Goal: Task Accomplishment & Management: Use online tool/utility

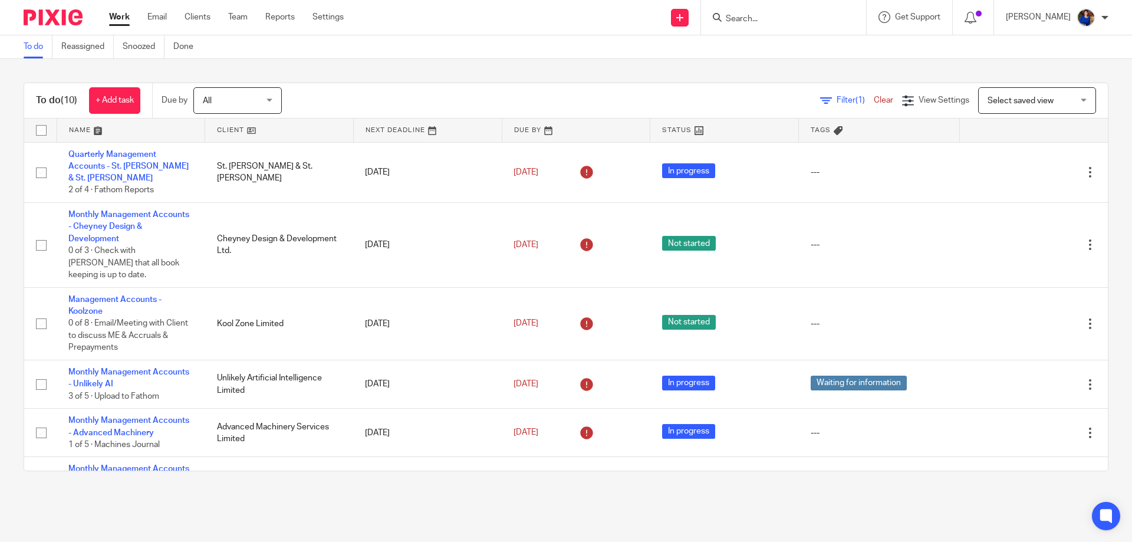
click at [120, 17] on link "Work" at bounding box center [119, 17] width 21 height 12
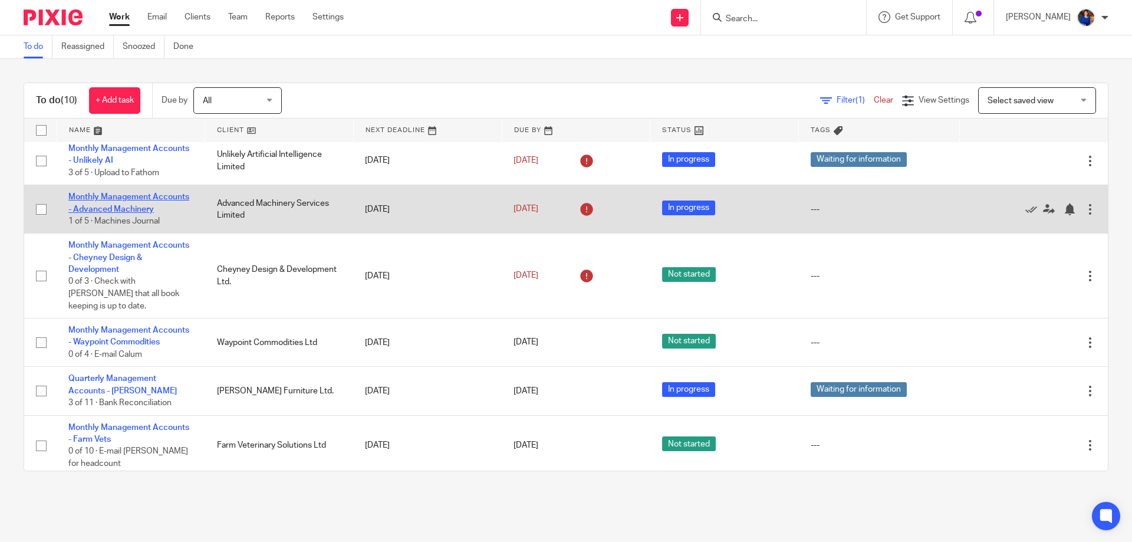
scroll to position [206, 0]
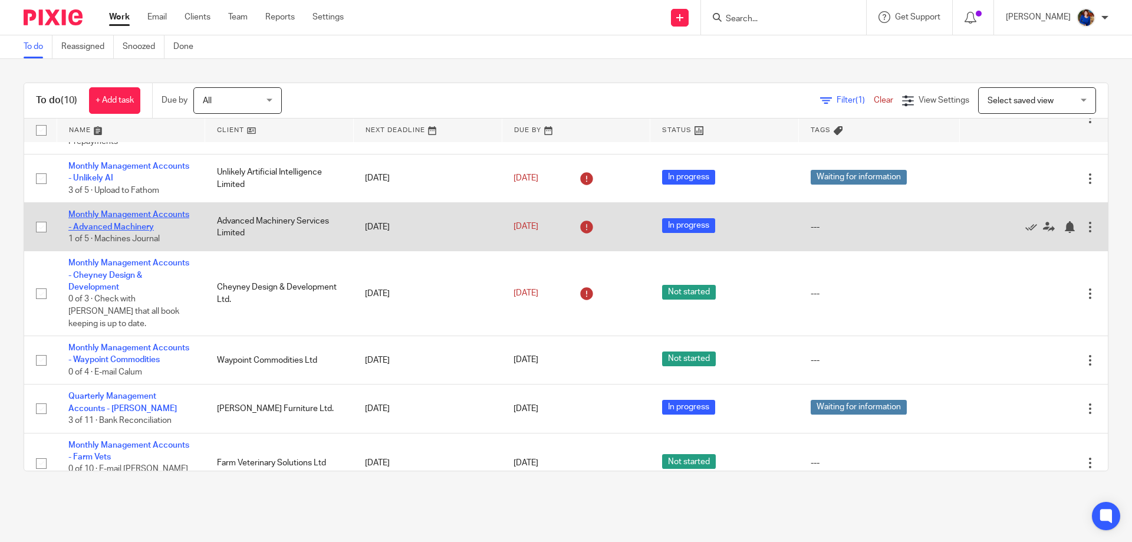
click at [146, 210] on link "Monthly Management Accounts - Advanced Machinery" at bounding box center [128, 220] width 121 height 20
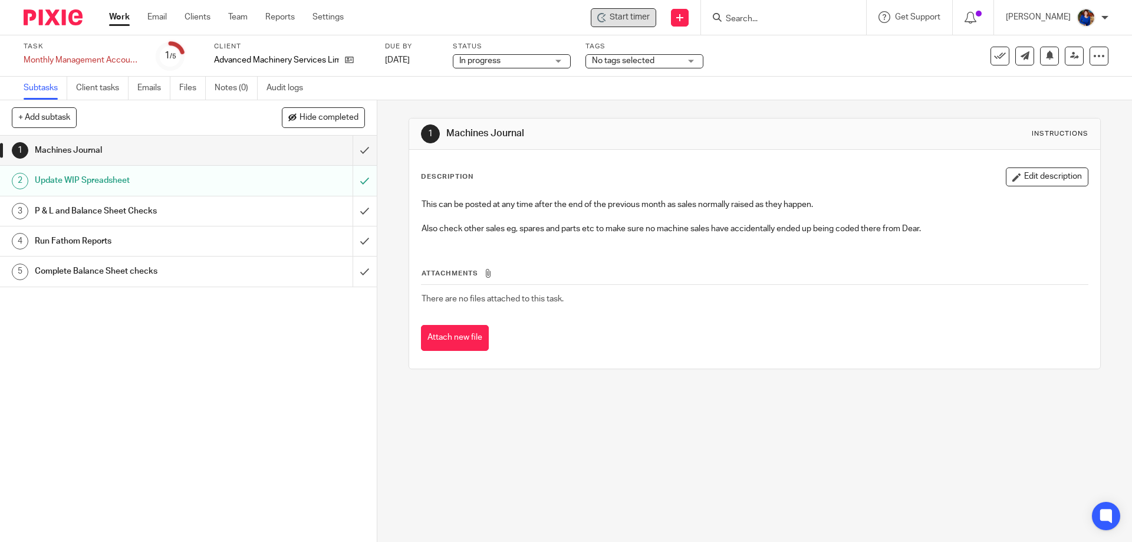
click at [643, 19] on span "Start timer" at bounding box center [629, 17] width 40 height 12
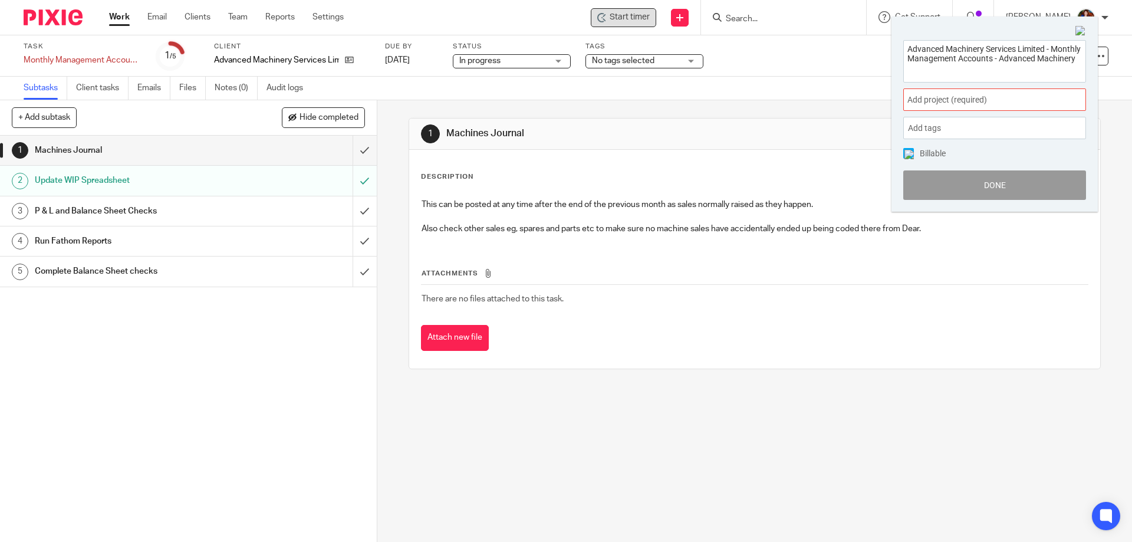
click at [958, 97] on span "Add project (required) :" at bounding box center [981, 100] width 149 height 12
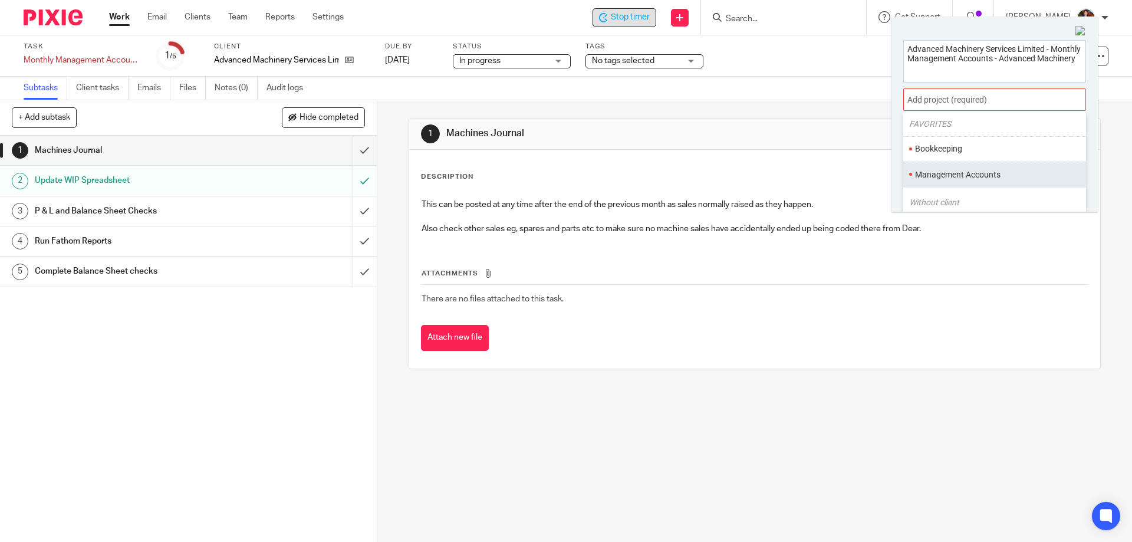
scroll to position [59, 0]
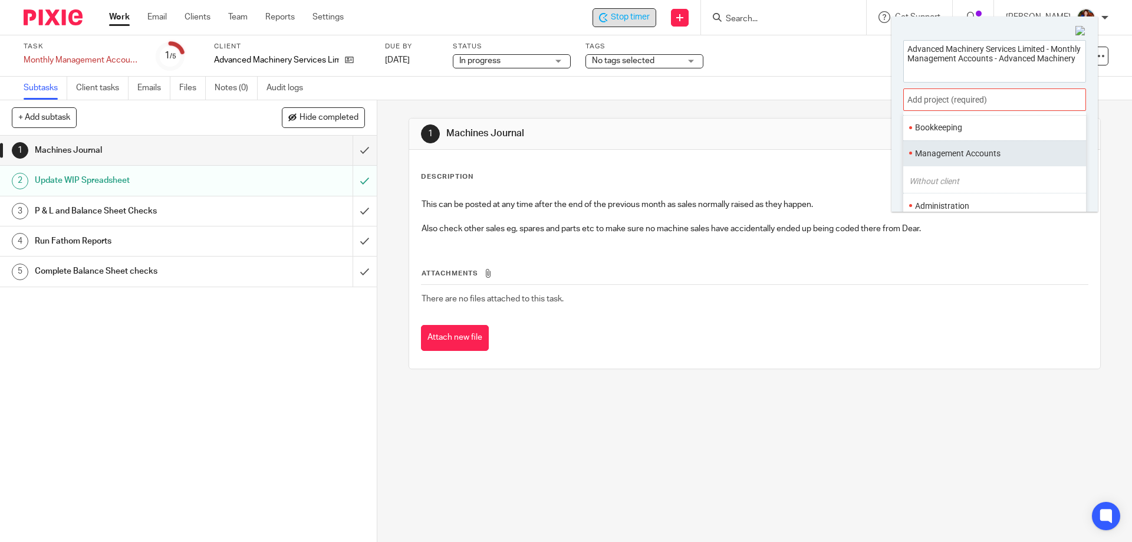
click at [958, 156] on li "Management Accounts" at bounding box center [992, 153] width 154 height 12
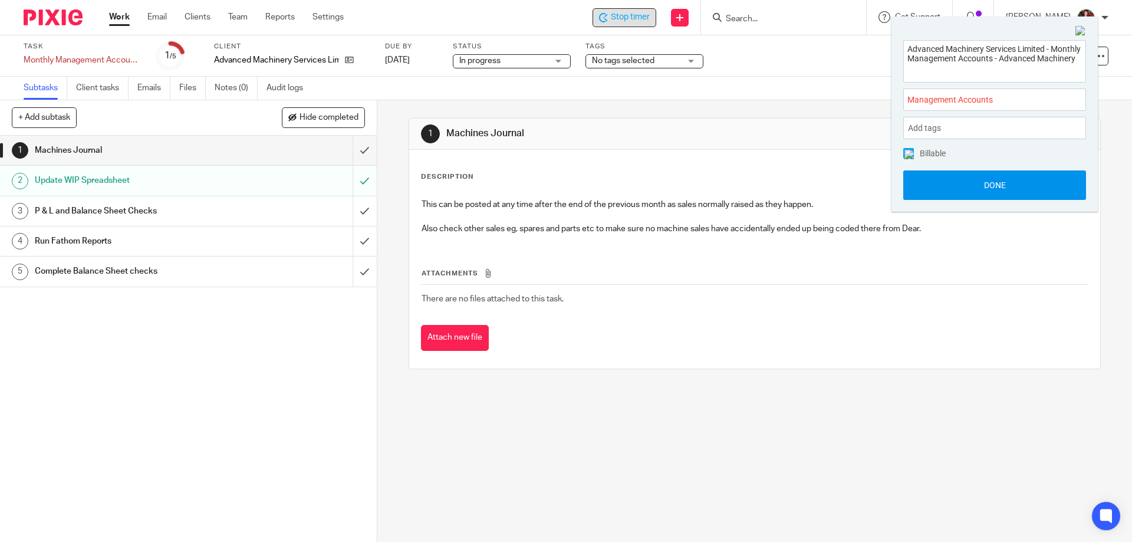
drag, startPoint x: 908, startPoint y: 156, endPoint x: 910, endPoint y: 173, distance: 16.7
click at [908, 157] on span at bounding box center [908, 153] width 11 height 11
click at [911, 190] on button "Done" at bounding box center [994, 184] width 183 height 29
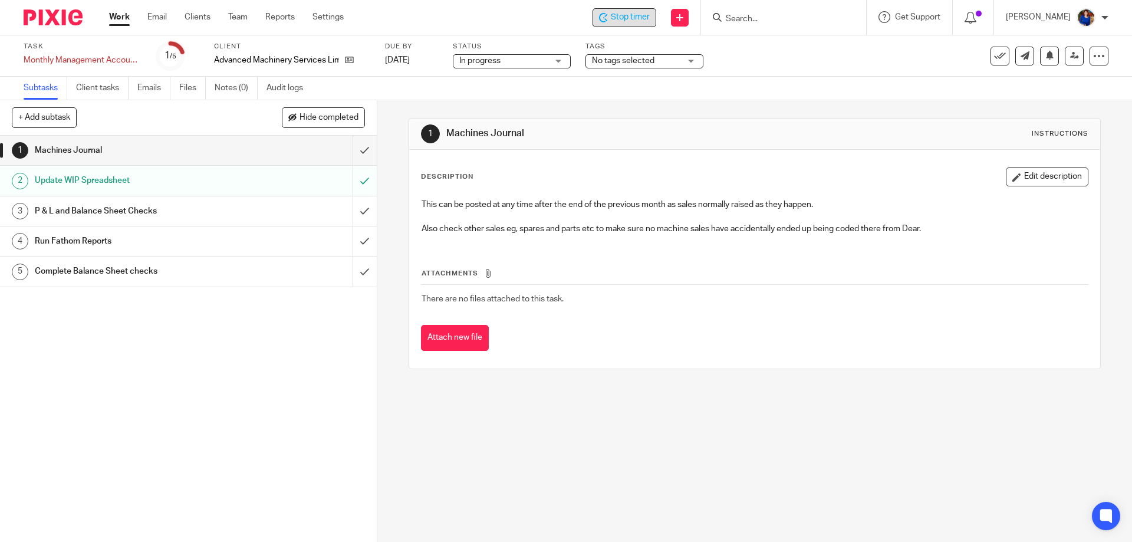
click at [151, 151] on h1 "Machines Journal" at bounding box center [137, 150] width 204 height 18
click at [352, 149] on input "submit" at bounding box center [188, 150] width 377 height 29
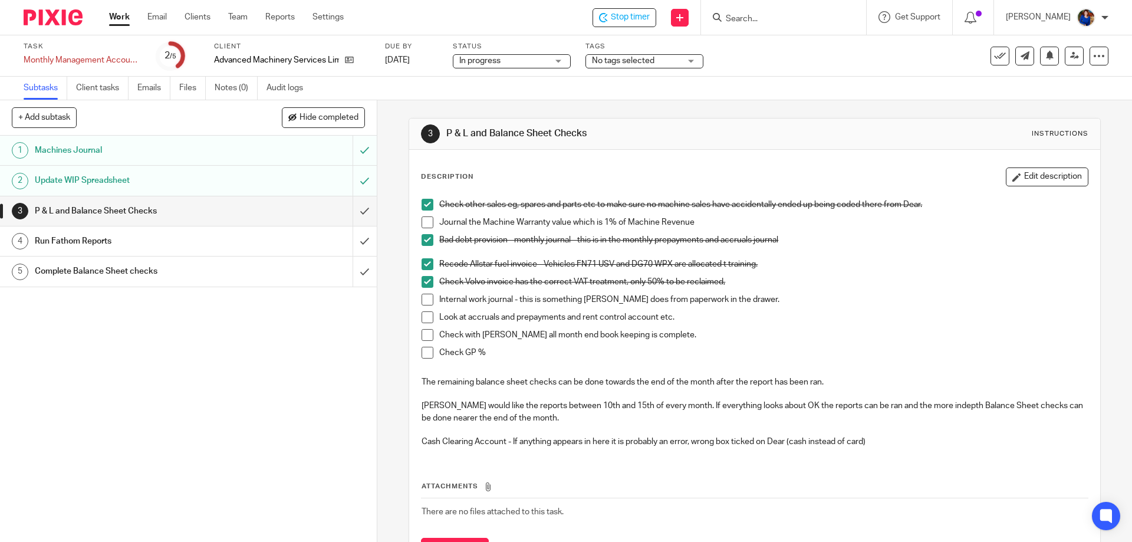
click at [426, 222] on span at bounding box center [427, 222] width 12 height 12
